Goal: Transaction & Acquisition: Purchase product/service

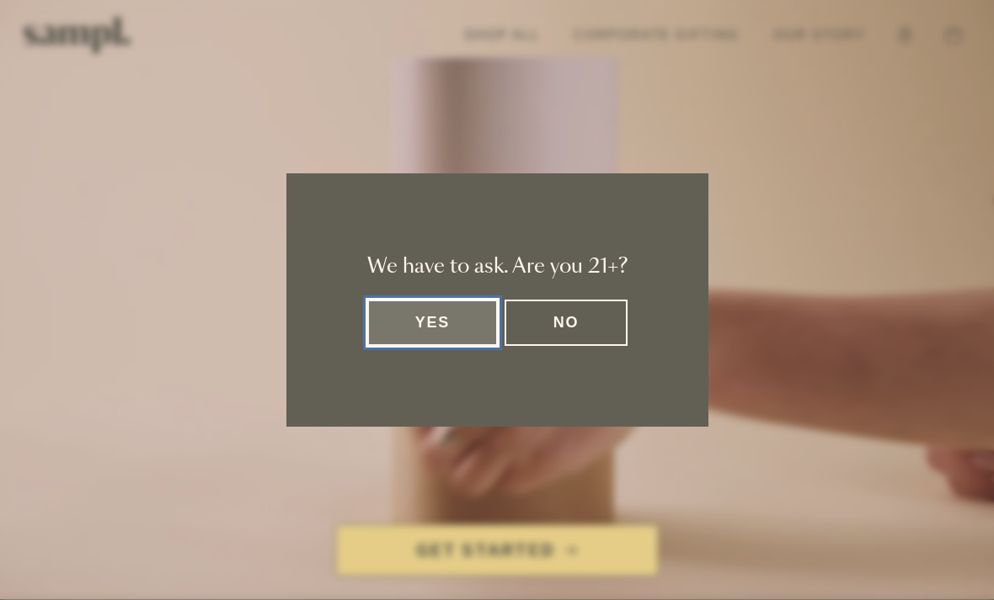
click at [433, 323] on button "Yes" at bounding box center [432, 323] width 131 height 46
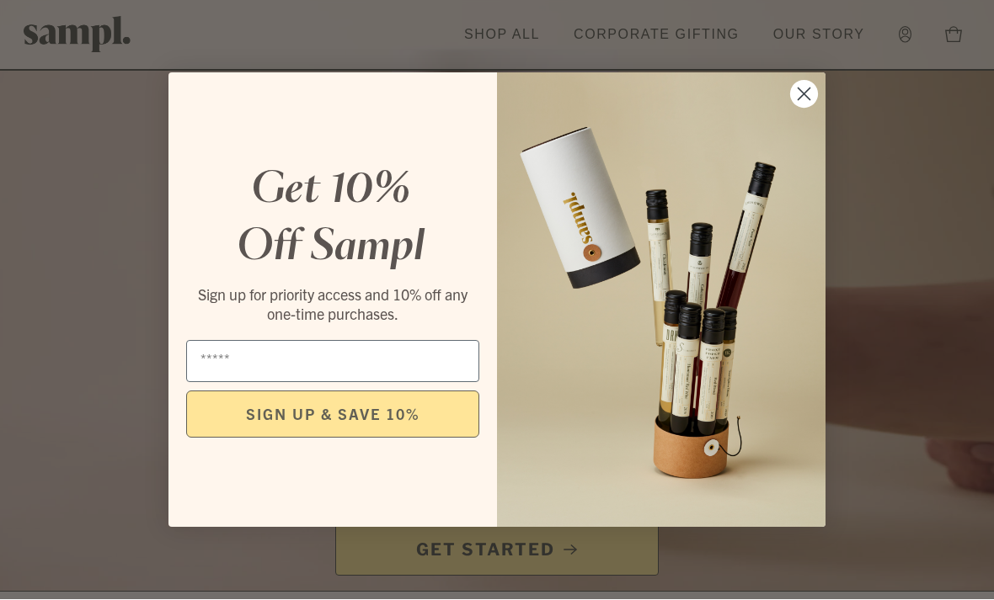
click at [803, 92] on icon "Close dialog" at bounding box center [803, 94] width 29 height 29
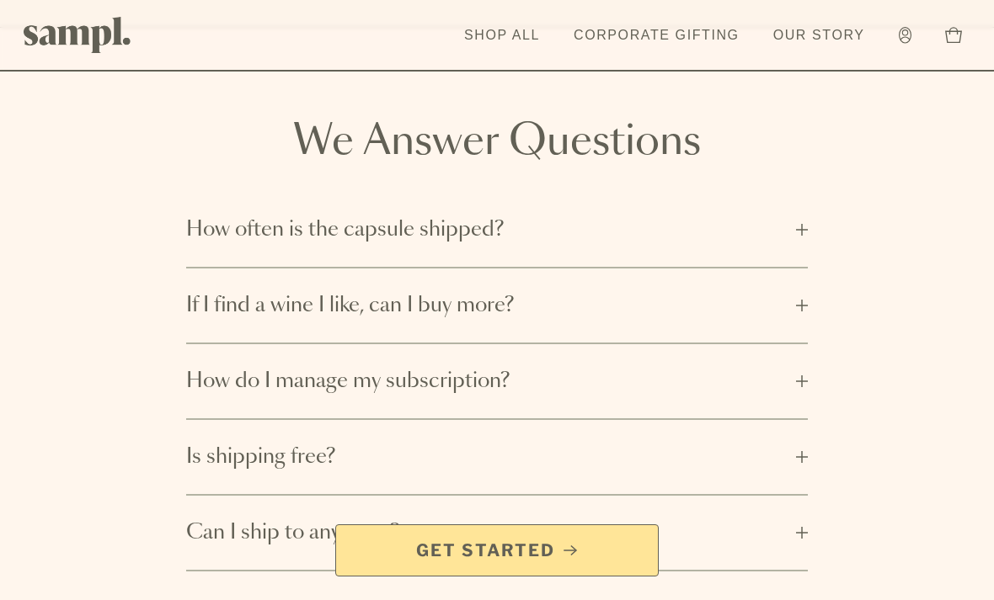
scroll to position [2525, 0]
click at [504, 367] on span "How do I manage my subscription?" at bounding box center [486, 380] width 600 height 27
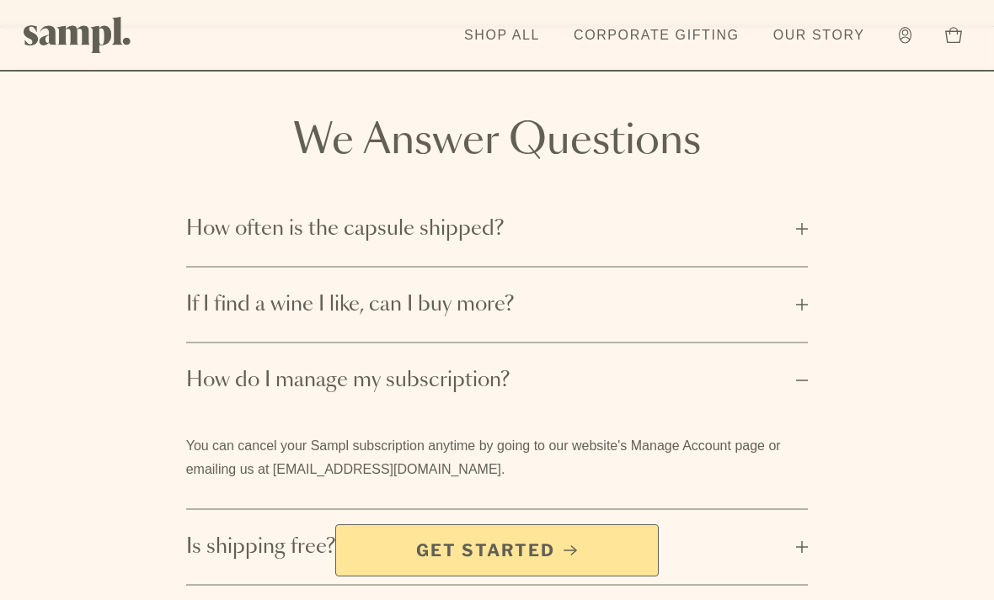
click at [530, 367] on span "How do I manage my subscription?" at bounding box center [486, 380] width 600 height 27
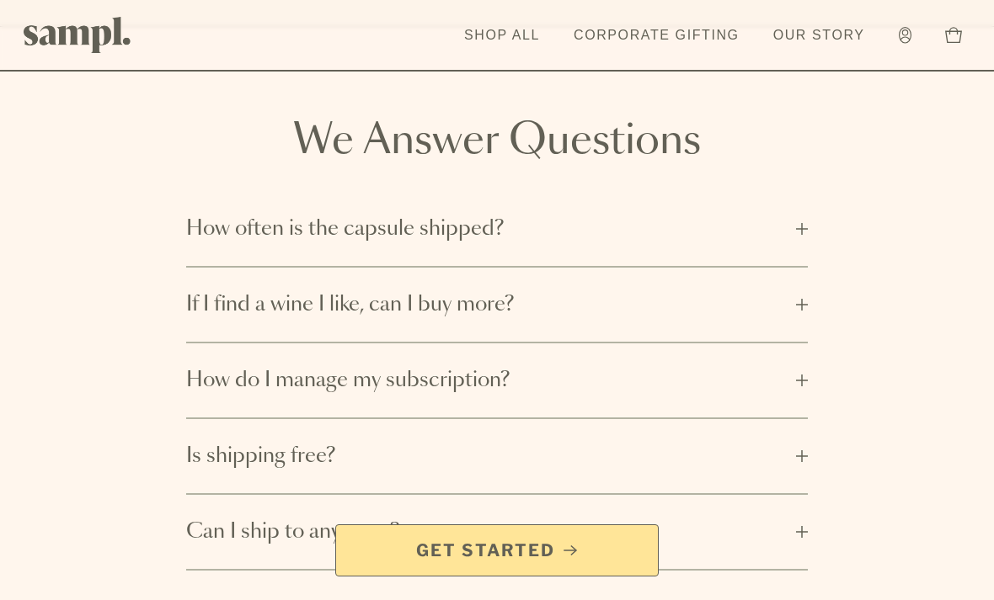
click at [410, 563] on span "Get Started" at bounding box center [497, 551] width 295 height 24
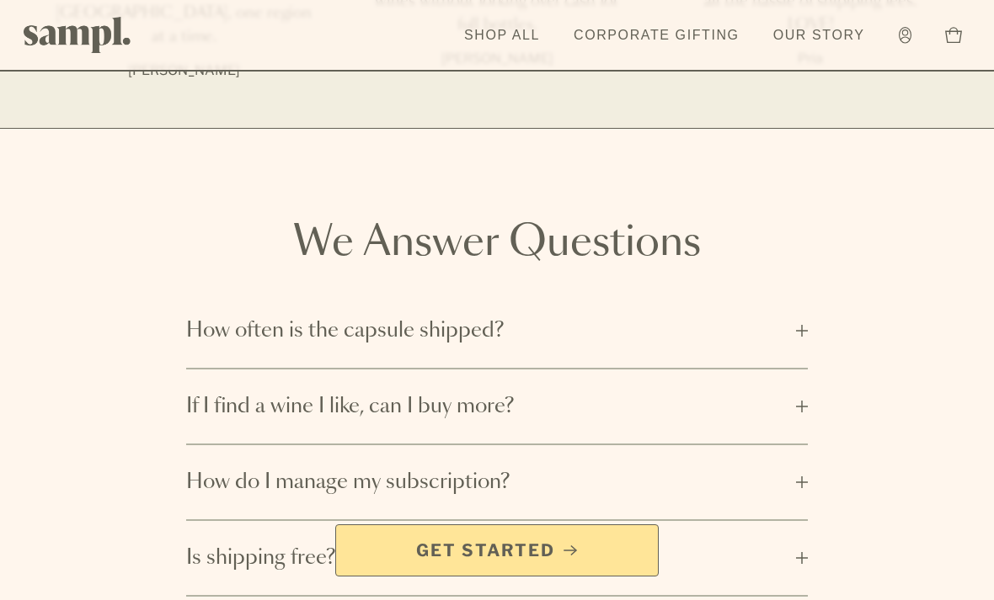
scroll to position [2362, 0]
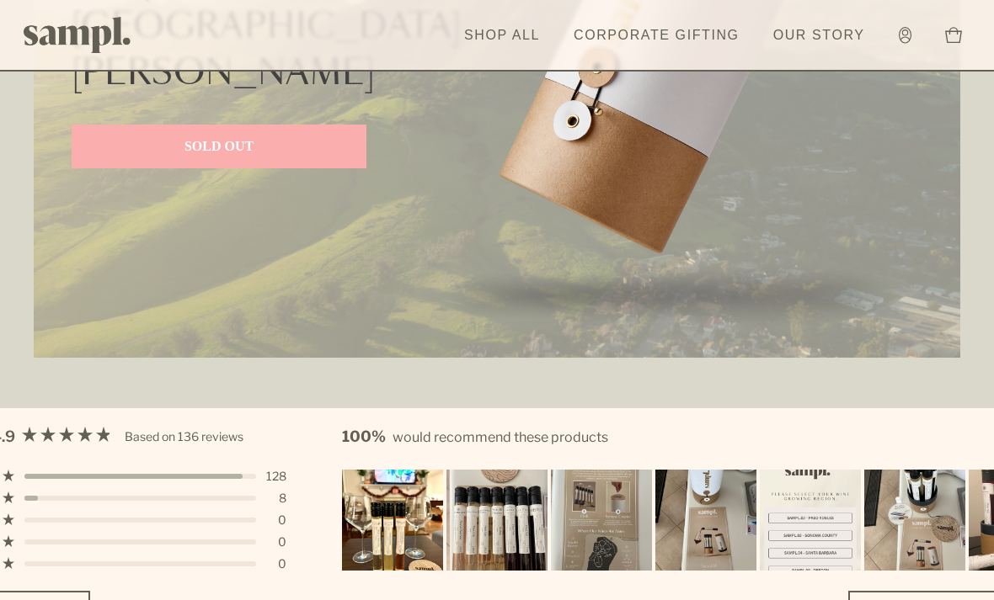
scroll to position [4379, 0]
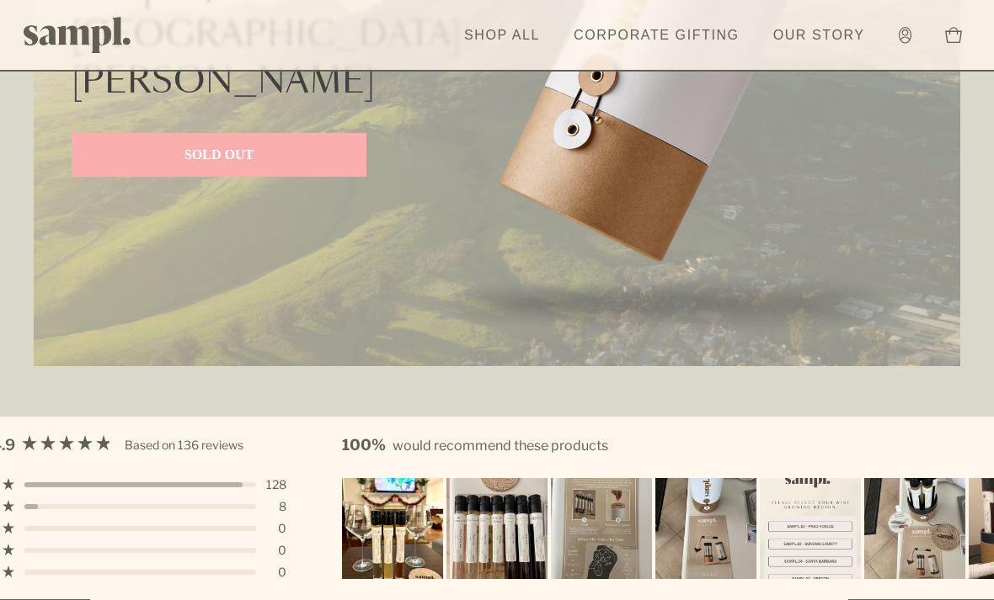
click at [518, 52] on link "Shop All" at bounding box center [502, 35] width 93 height 37
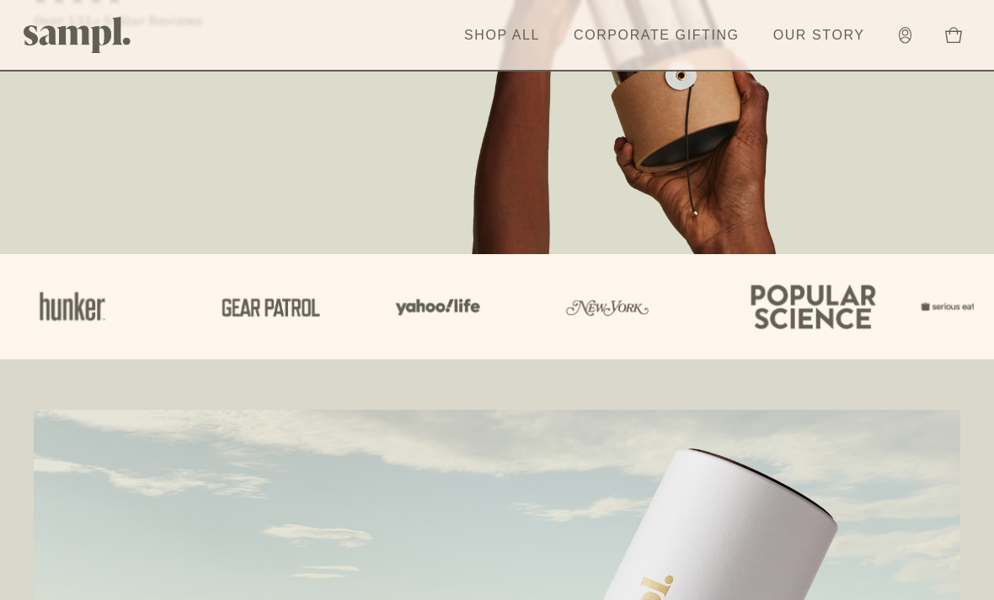
scroll to position [360, 0]
